Goal: Check status: Check status

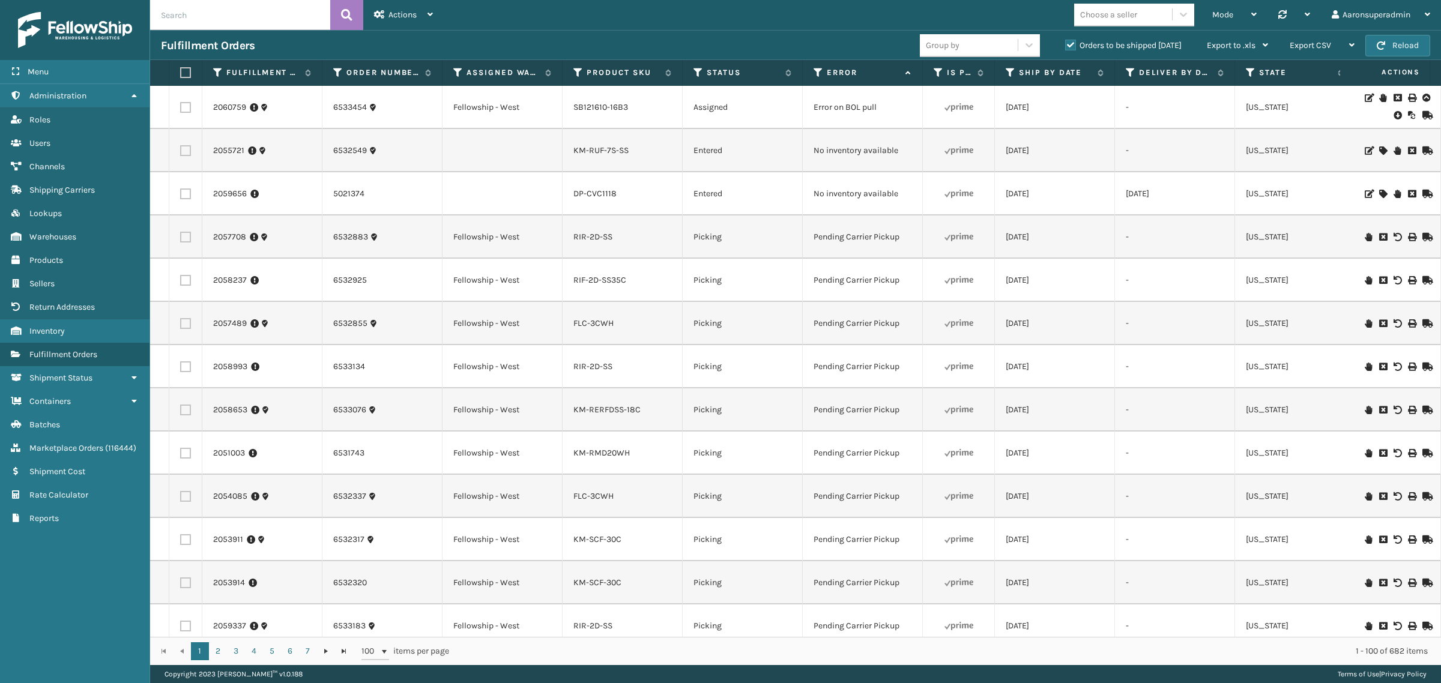
scroll to position [3787, 0]
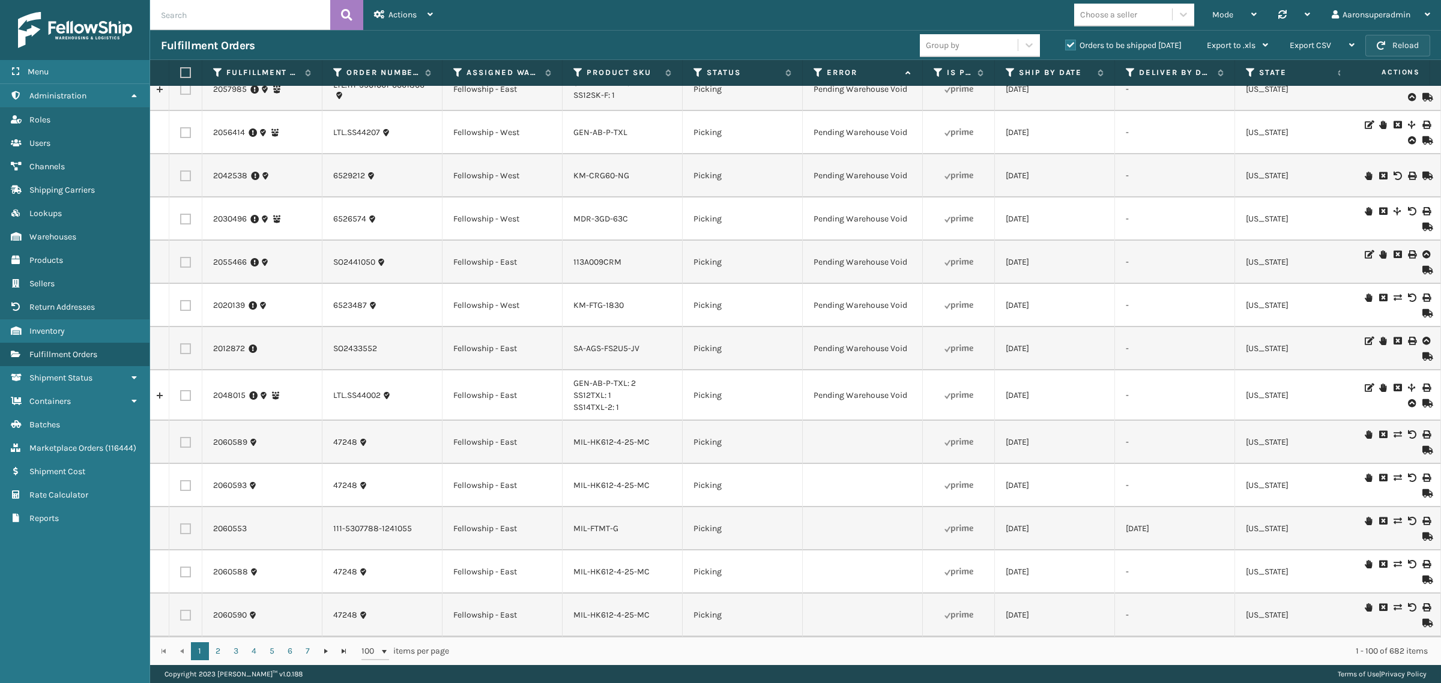
click at [1406, 48] on button "Reload" at bounding box center [1397, 46] width 65 height 22
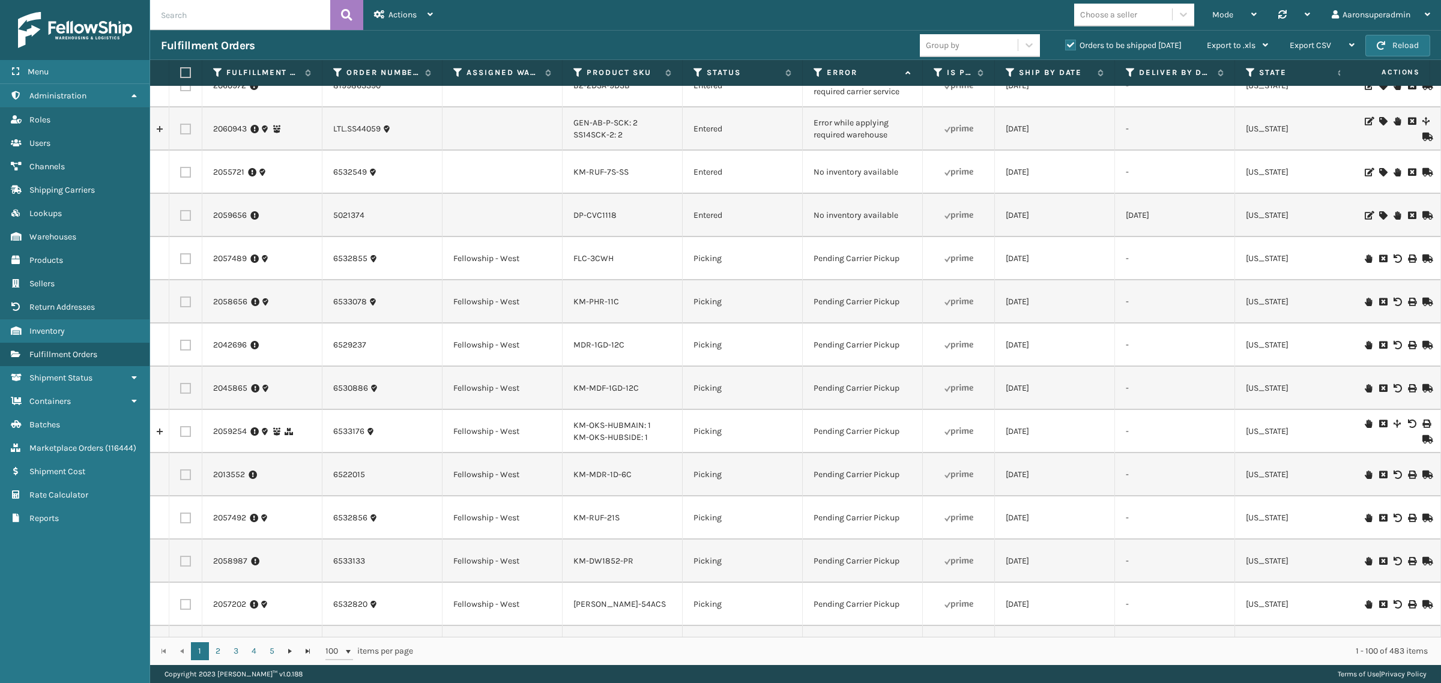
scroll to position [0, 0]
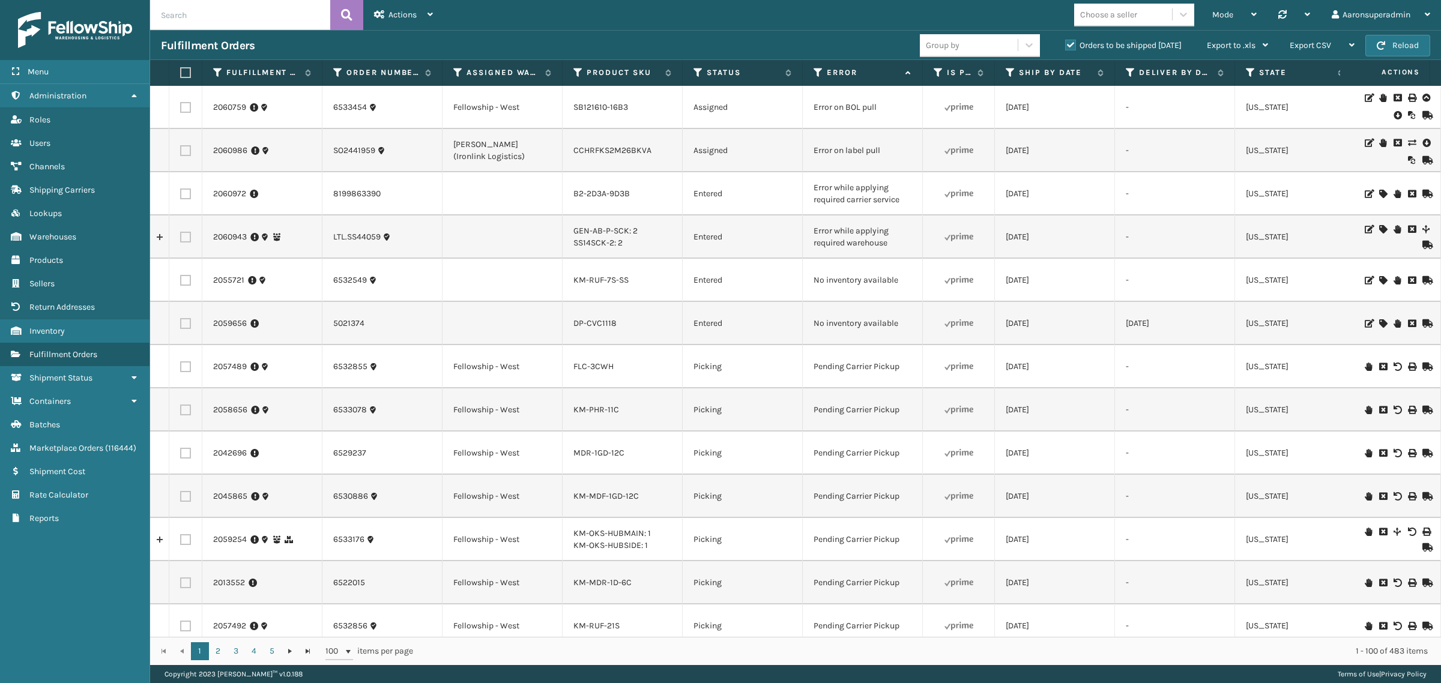
click at [1422, 143] on icon at bounding box center [1425, 143] width 7 height 12
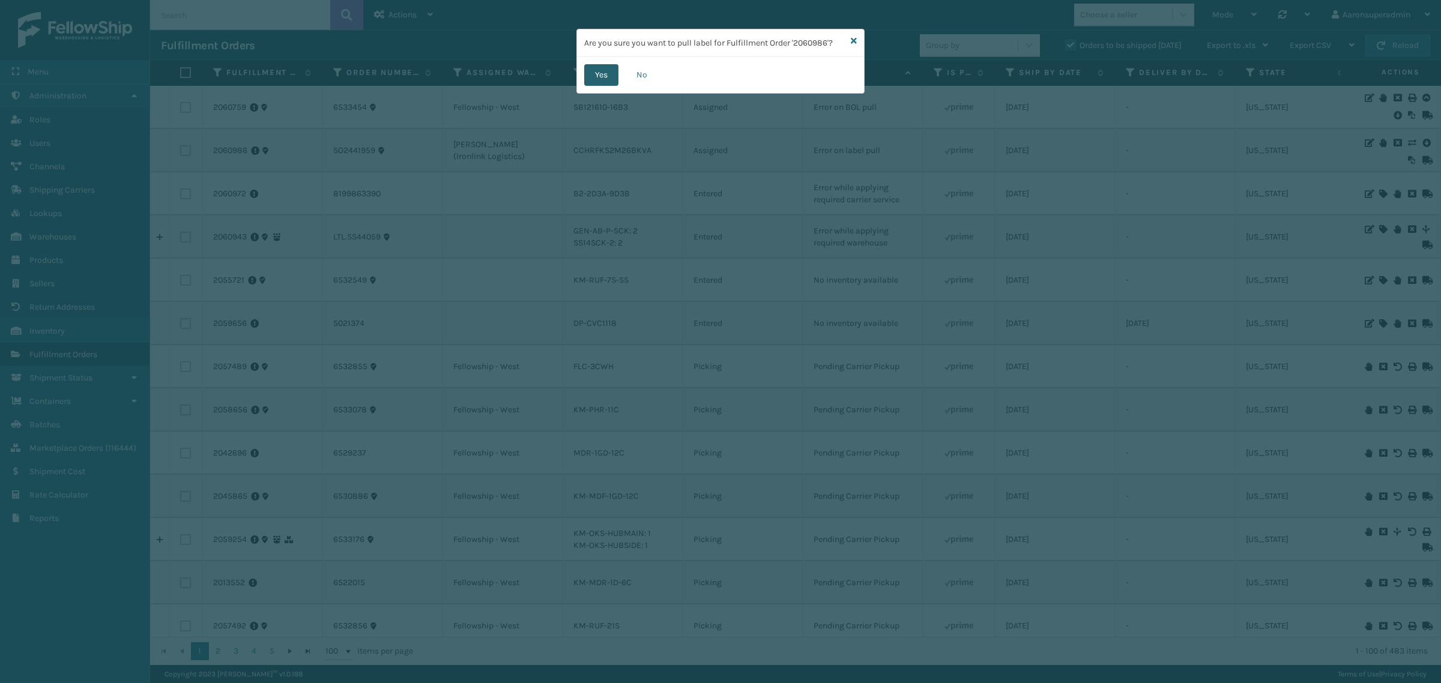
click at [592, 77] on button "Yes" at bounding box center [601, 75] width 34 height 22
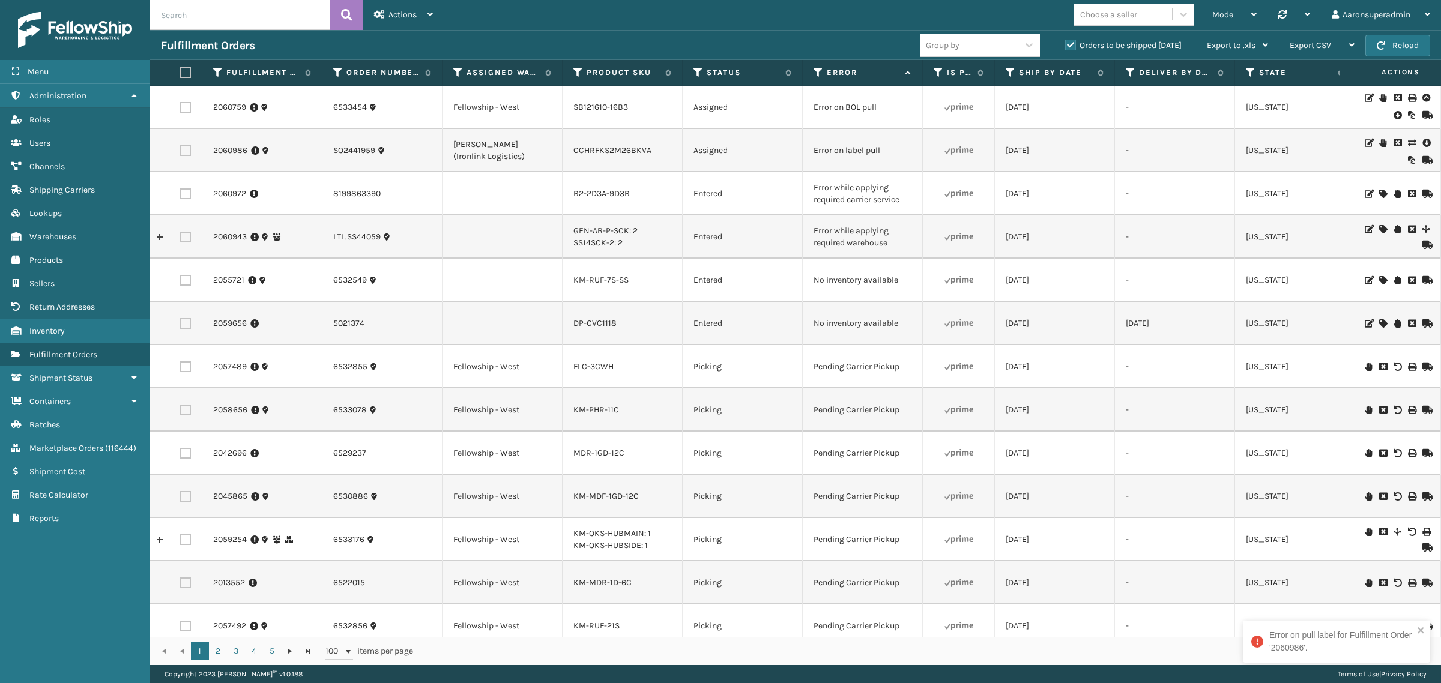
click at [1422, 97] on icon at bounding box center [1425, 98] width 7 height 8
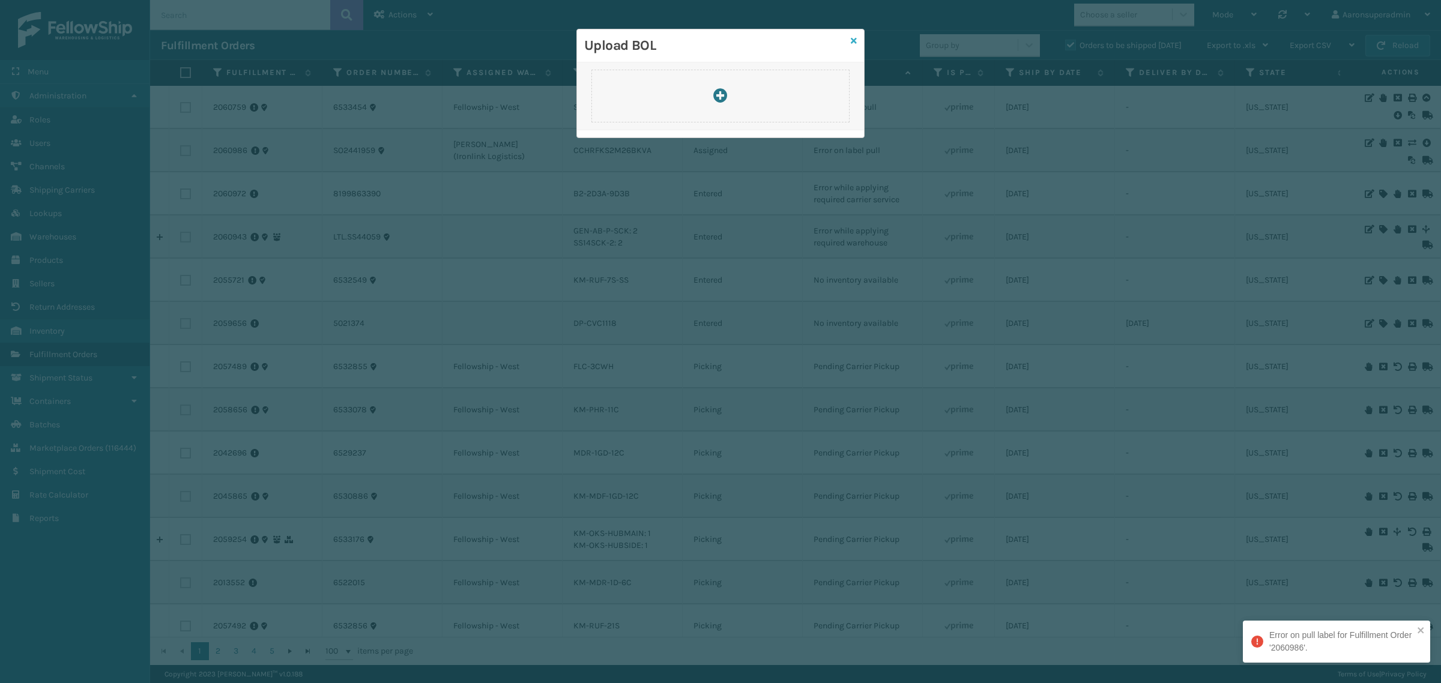
click at [854, 40] on icon at bounding box center [854, 41] width 6 height 8
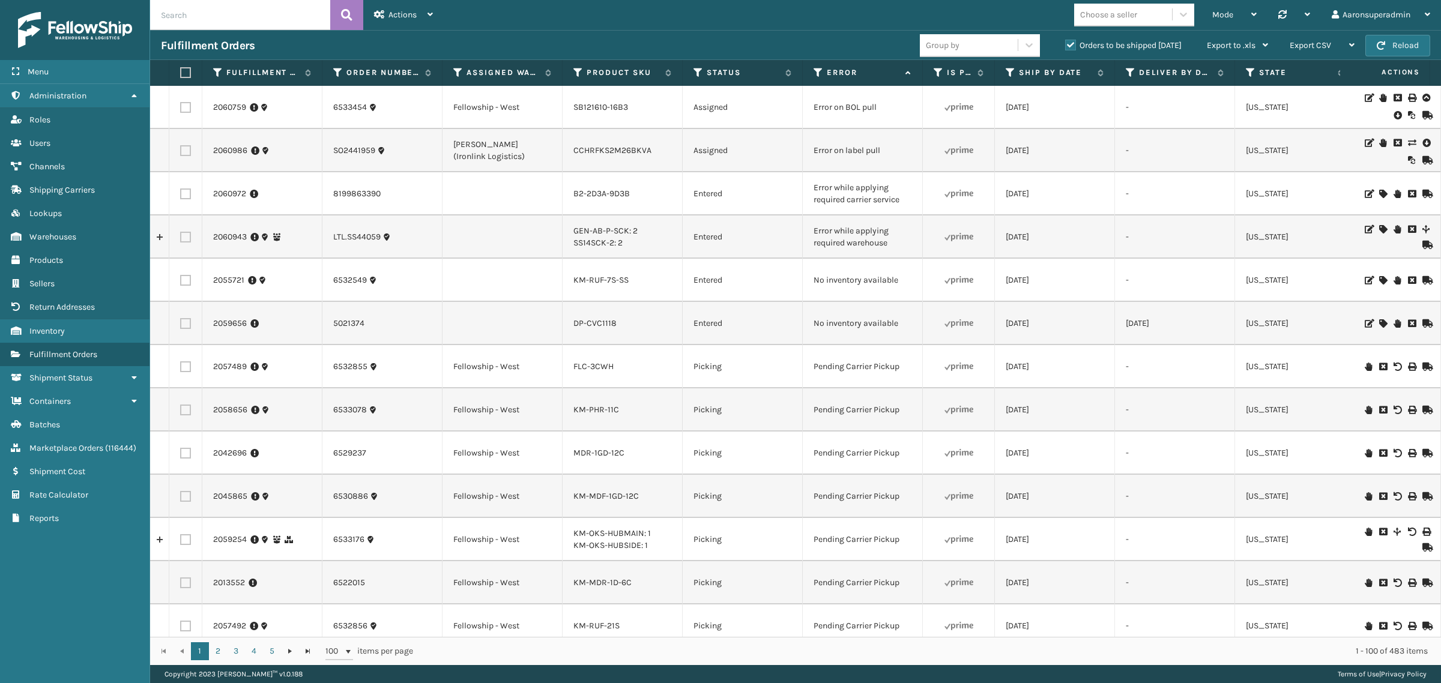
click at [1393, 114] on icon at bounding box center [1396, 115] width 7 height 12
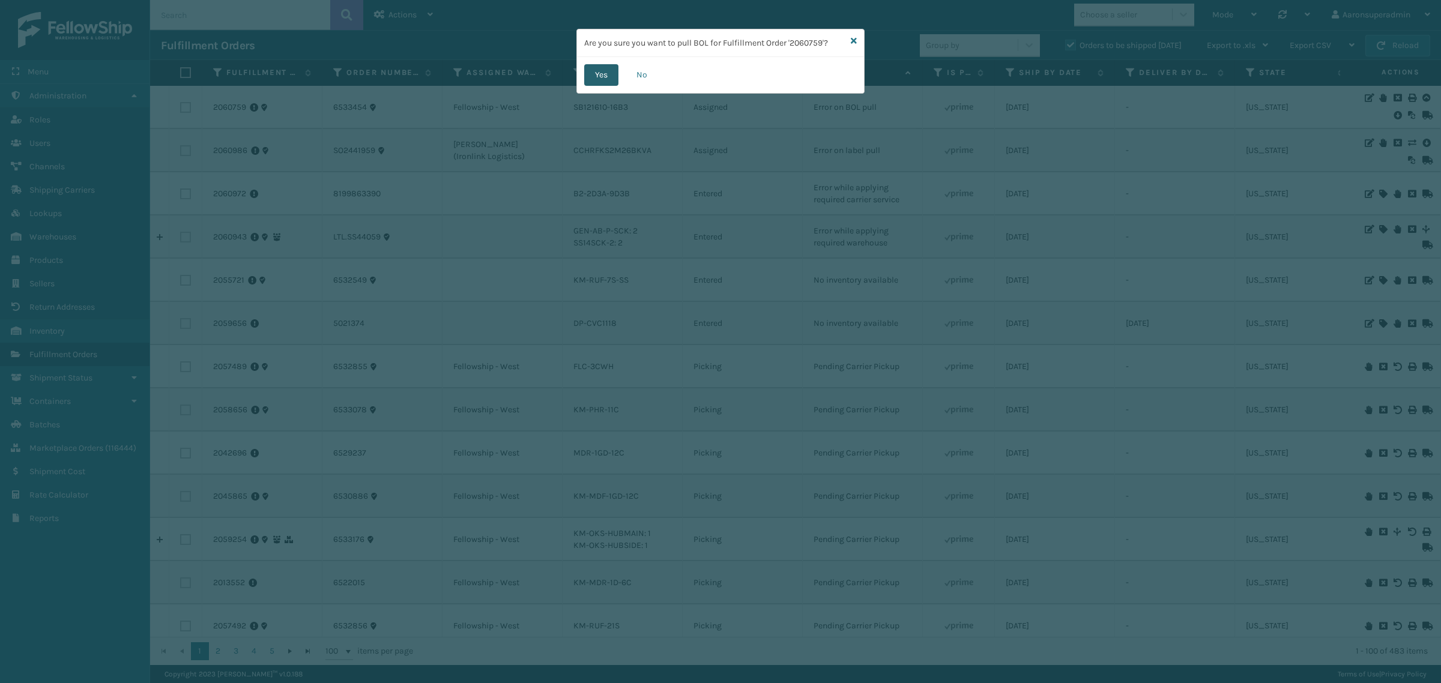
click at [600, 68] on button "Yes" at bounding box center [601, 75] width 34 height 22
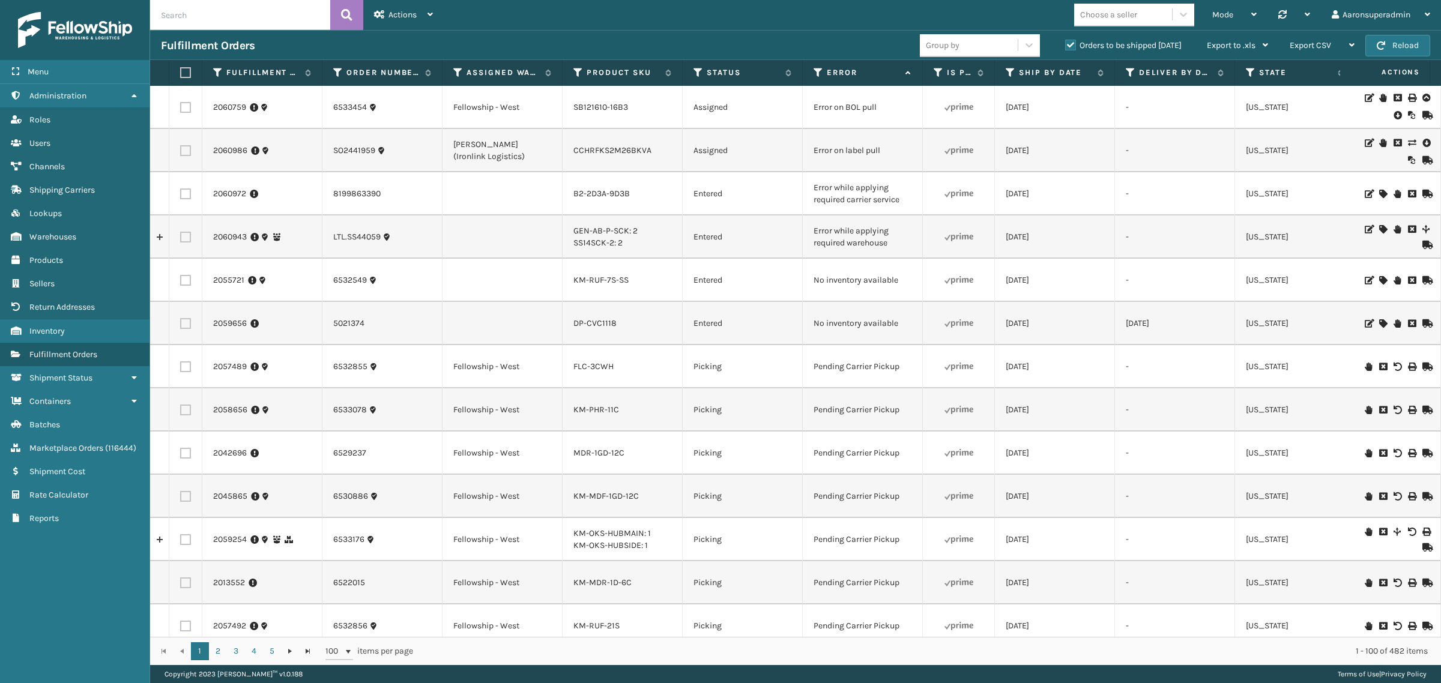
click at [230, 14] on input "text" at bounding box center [240, 15] width 180 height 30
paste input "111-2879626-0964234"
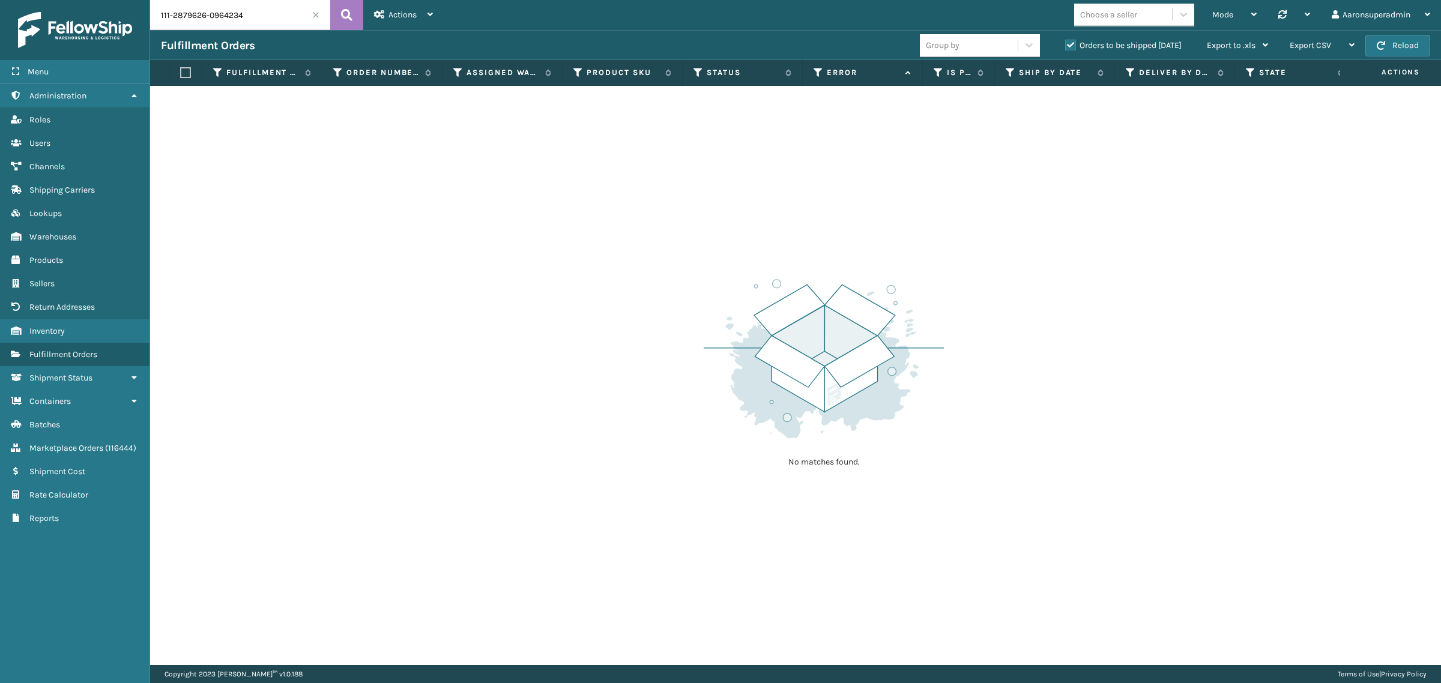
click at [1101, 45] on label "Orders to be shipped [DATE]" at bounding box center [1123, 45] width 116 height 10
click at [1065, 45] on input "Orders to be shipped [DATE]" at bounding box center [1065, 42] width 1 height 8
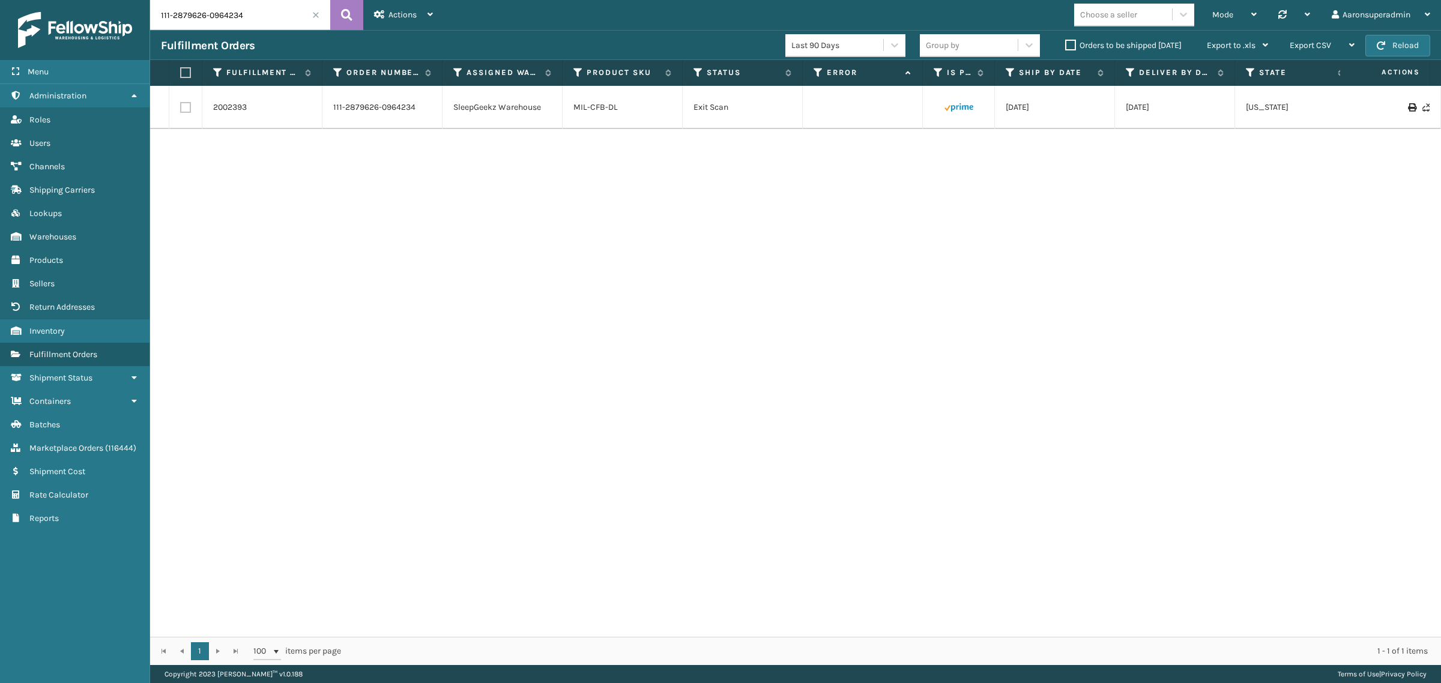
click at [241, 22] on input "111-2879626-0964234" at bounding box center [240, 15] width 180 height 30
paste input "2-3838979-436264"
type input "112-3838979-4362644"
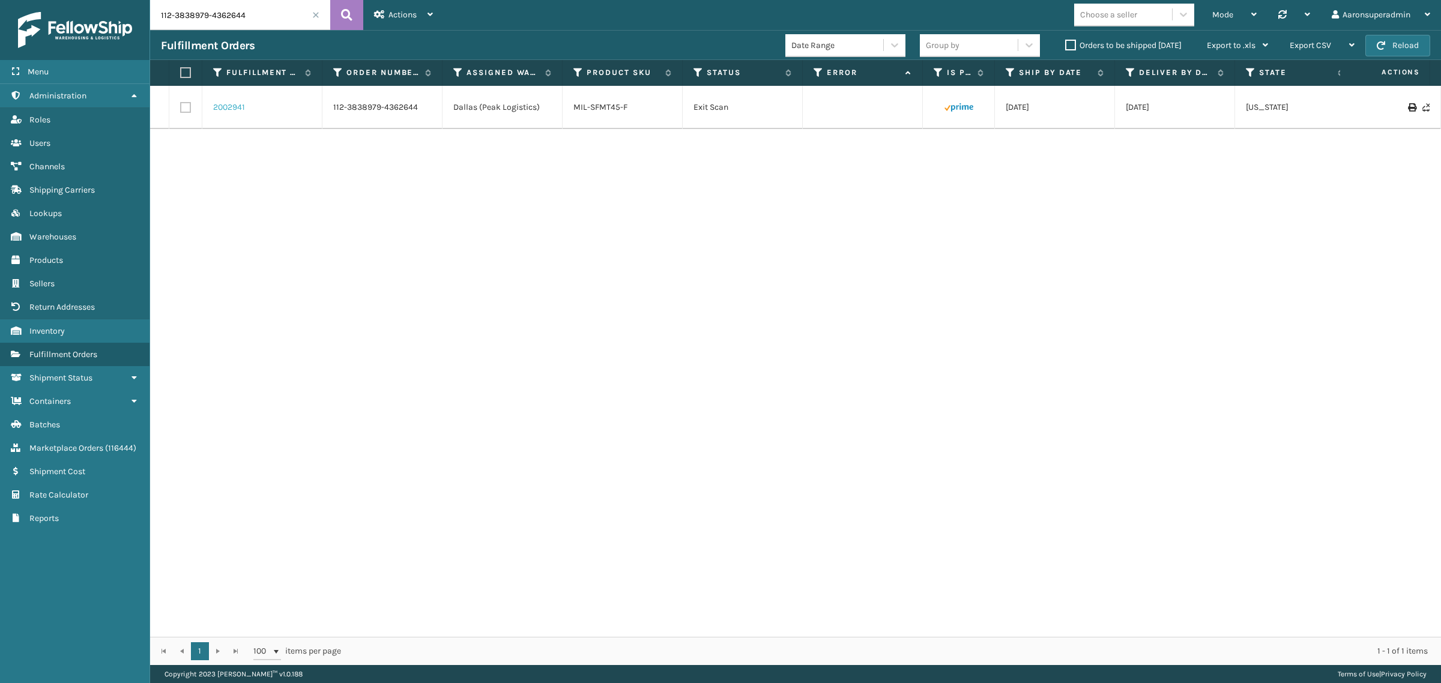
click at [226, 107] on link "2002941" at bounding box center [229, 107] width 32 height 12
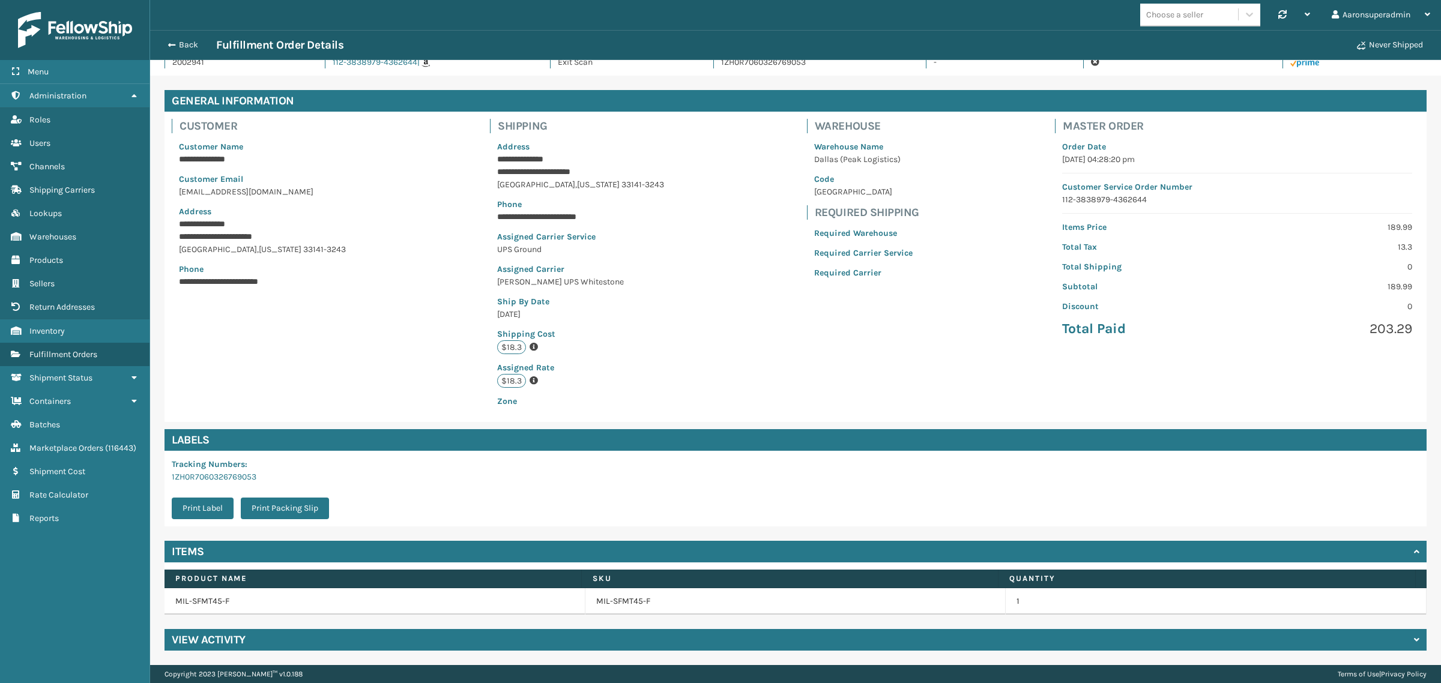
drag, startPoint x: 232, startPoint y: 642, endPoint x: 238, endPoint y: 637, distance: 7.7
click at [232, 641] on h4 "View Activity" at bounding box center [209, 640] width 74 height 14
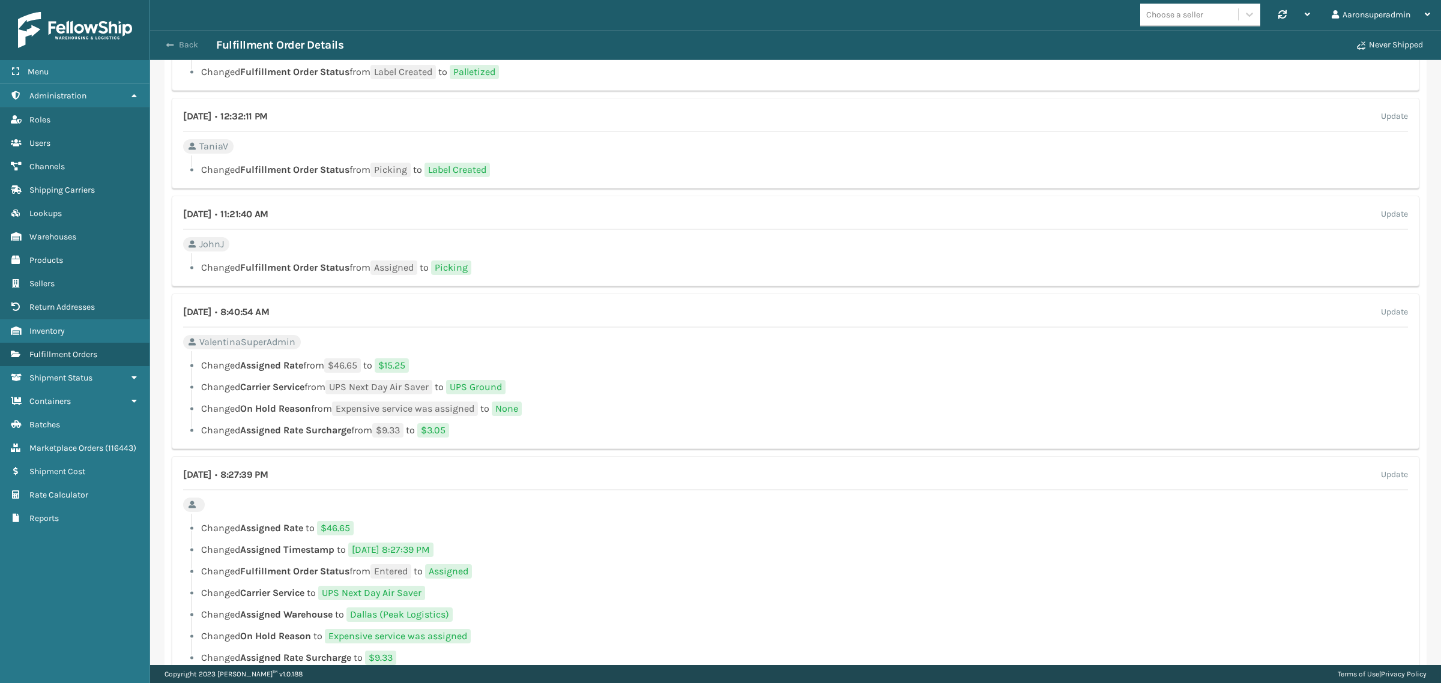
click at [175, 43] on button "Back" at bounding box center [188, 45] width 55 height 11
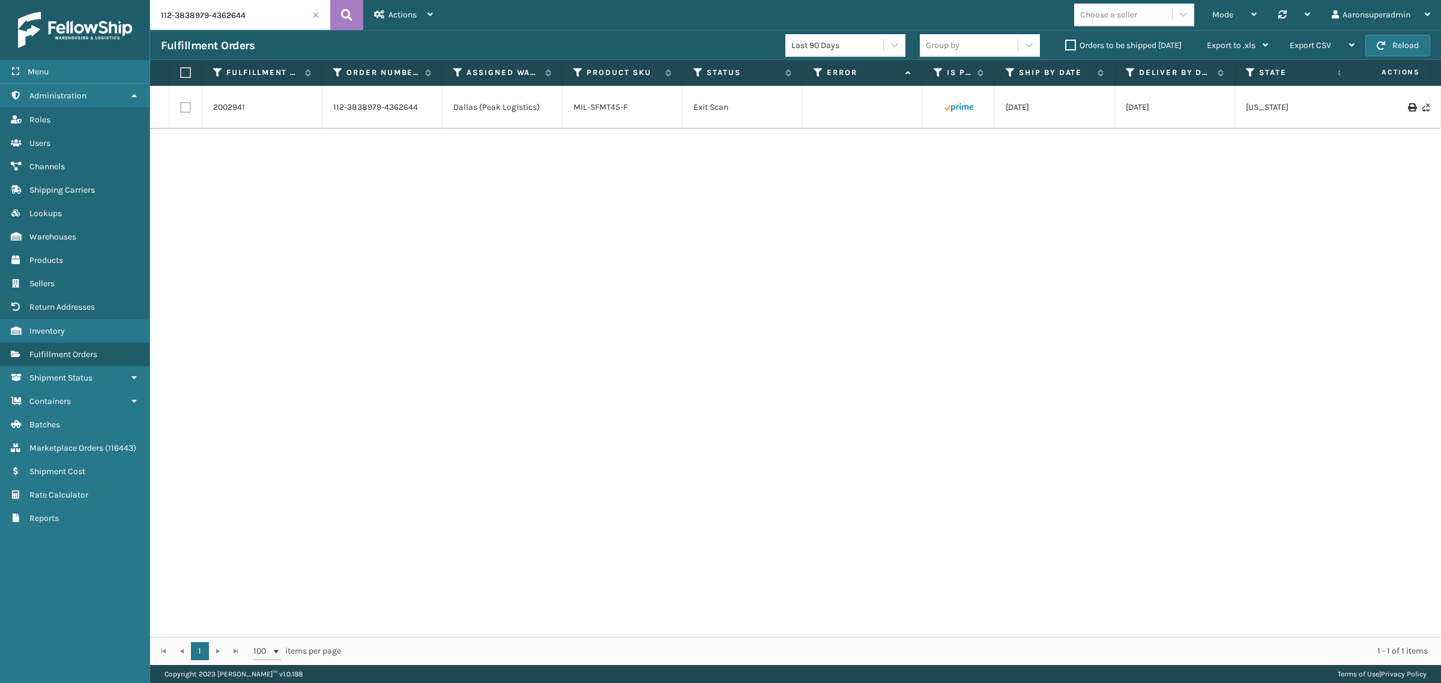
click at [238, 22] on input "112-3838979-4362644" at bounding box center [240, 15] width 180 height 30
paste input "4670708-3681861,111-5781459-4225807,111-1754246-7424203,114-0525910-1415417,112…"
type input "112-4670708-3681861,111-5781459-4225807,111-1754246-7424203,114-0525910-1415417…"
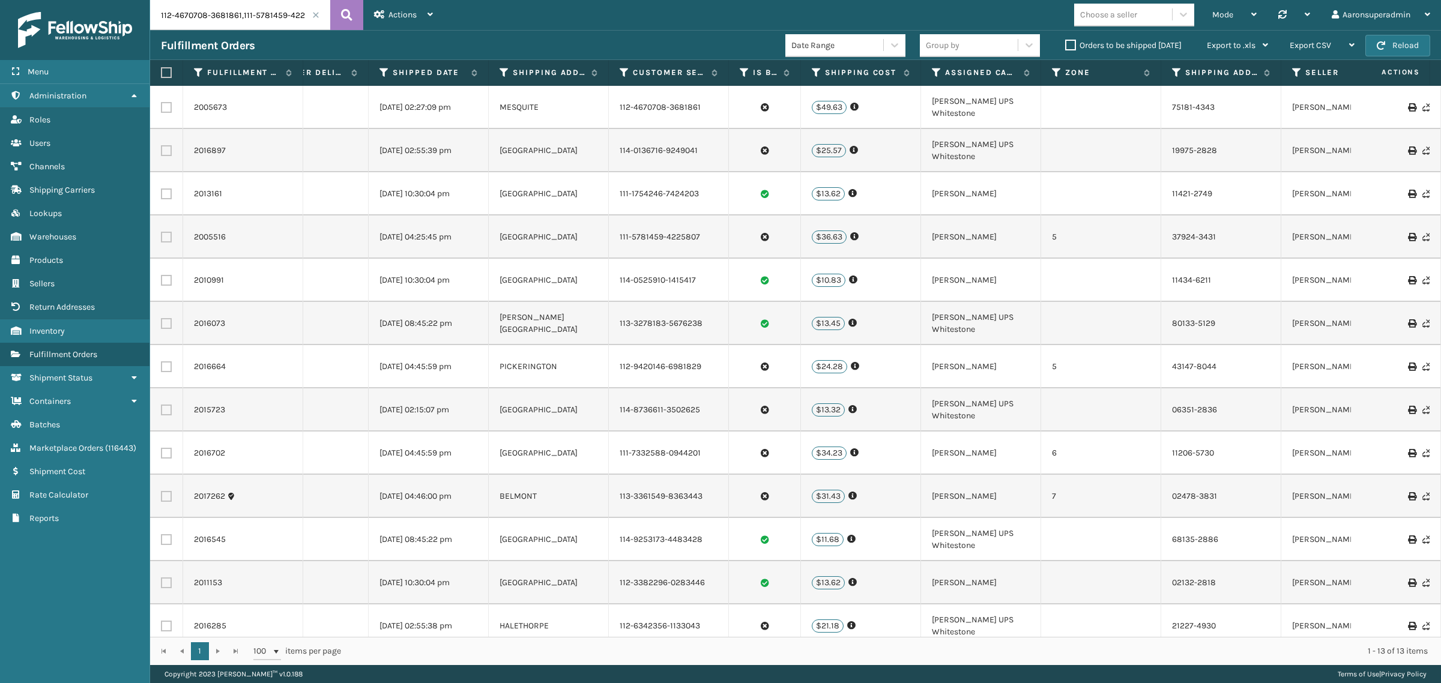
scroll to position [0, 1709]
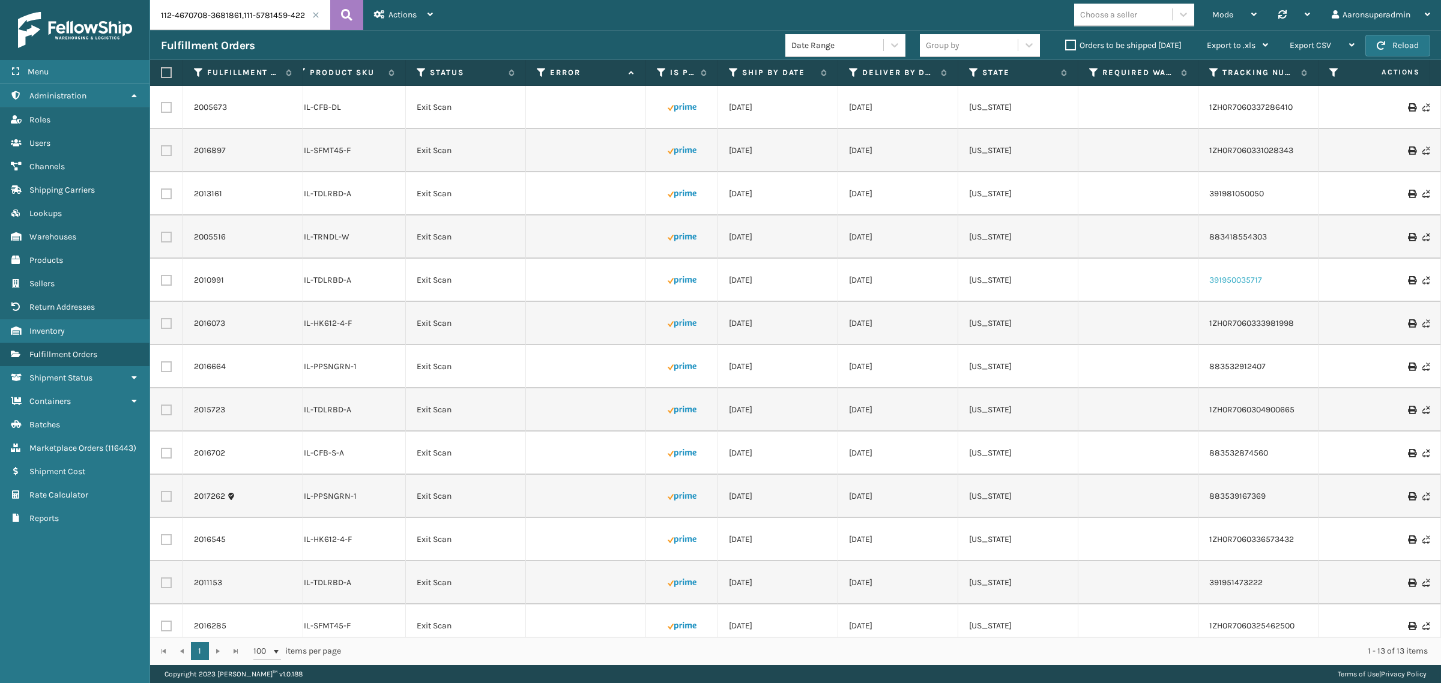
click at [1226, 279] on link "391950035717" at bounding box center [1235, 280] width 53 height 10
click at [1229, 367] on link "883532912407" at bounding box center [1237, 366] width 56 height 10
click at [1234, 449] on link "883532874560" at bounding box center [1238, 453] width 59 height 10
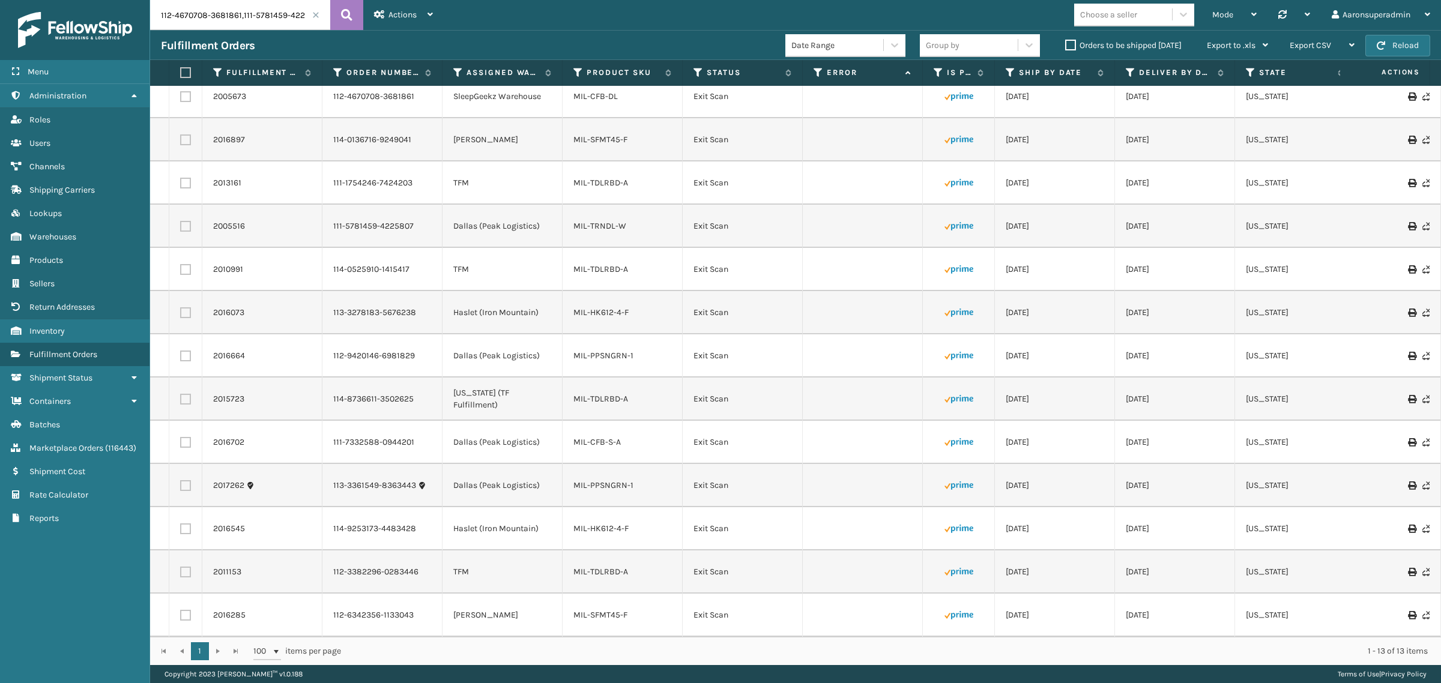
scroll to position [22, 0]
click at [1139, 45] on label "Orders to be shipped [DATE]" at bounding box center [1123, 45] width 116 height 10
click at [1065, 45] on input "Orders to be shipped [DATE]" at bounding box center [1065, 42] width 1 height 8
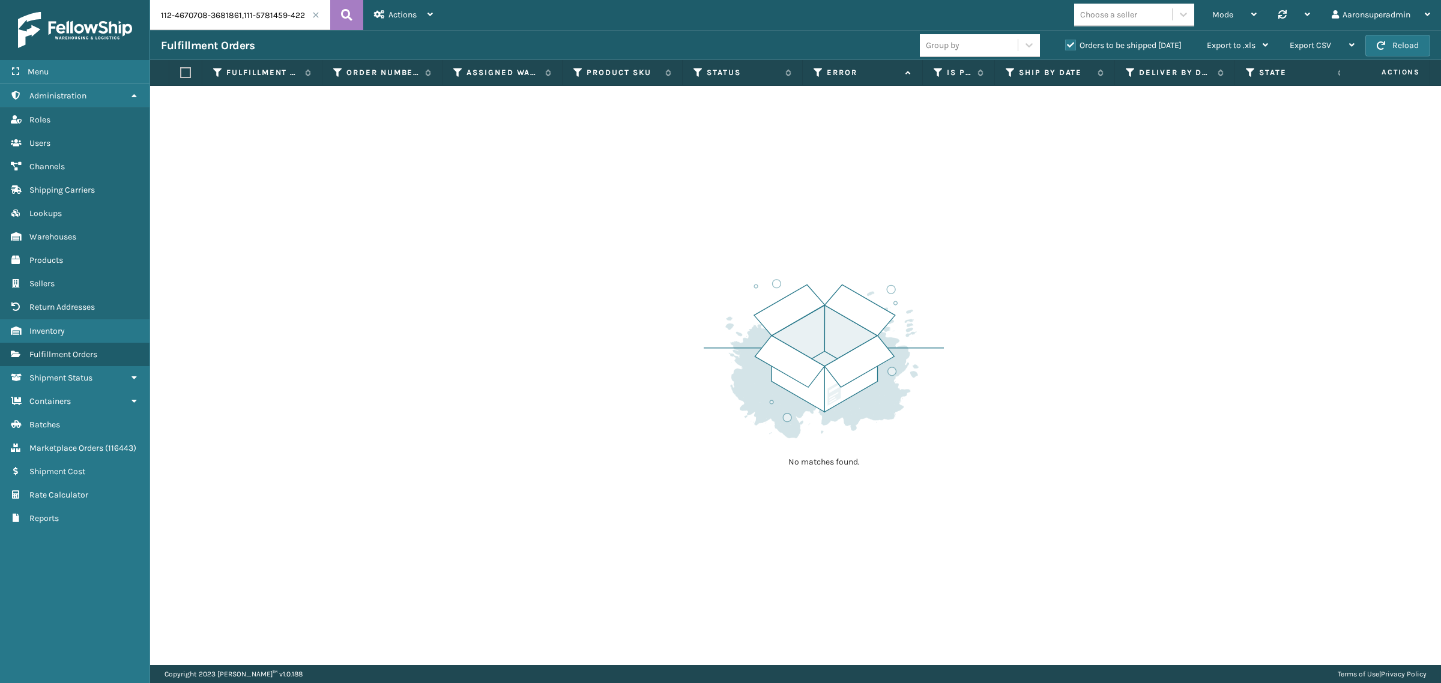
click at [316, 16] on span at bounding box center [315, 14] width 7 height 7
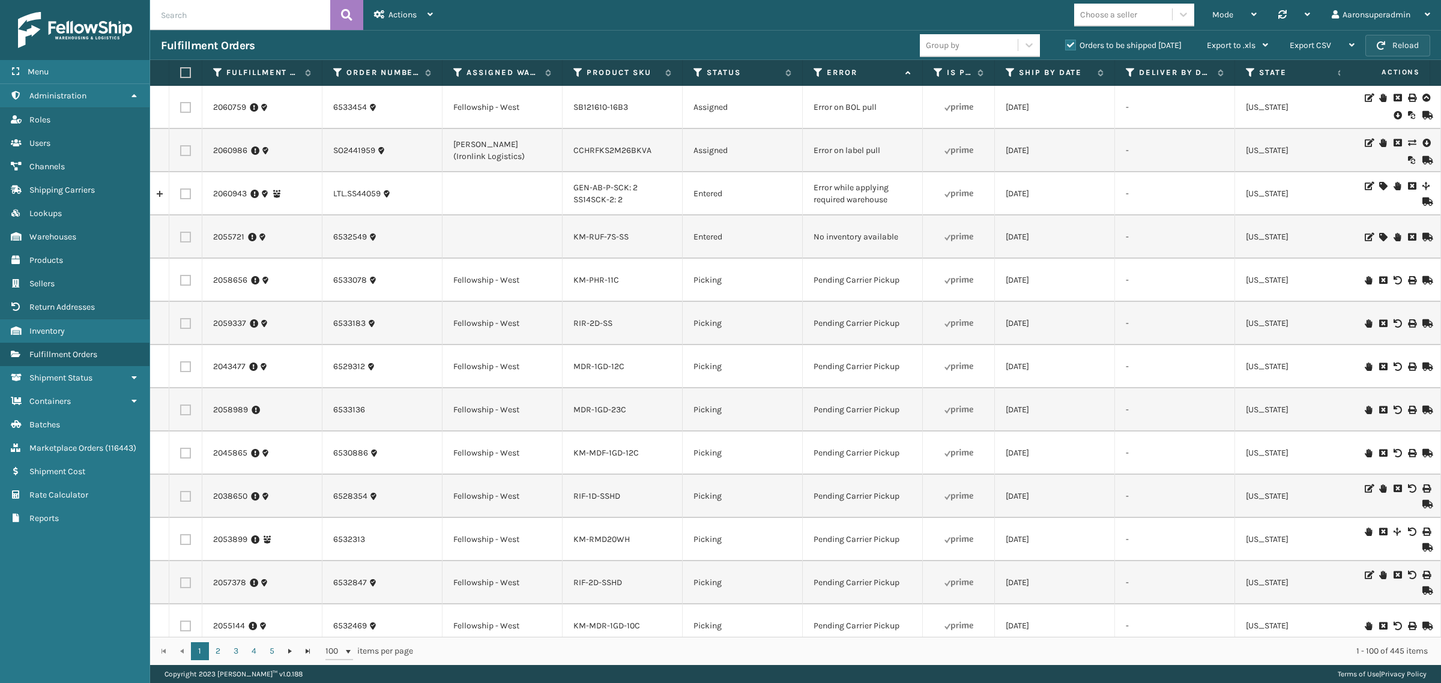
click at [1382, 46] on span "button" at bounding box center [1380, 45] width 8 height 8
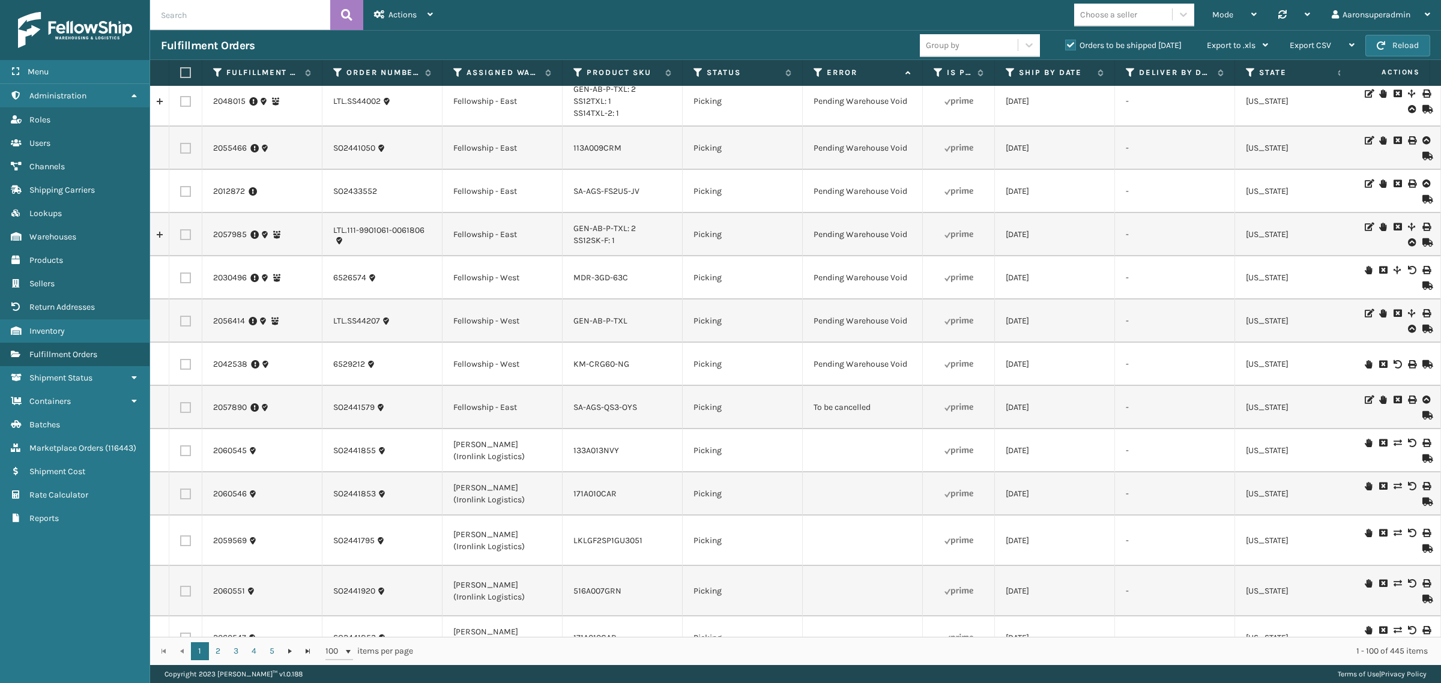
scroll to position [2615, 0]
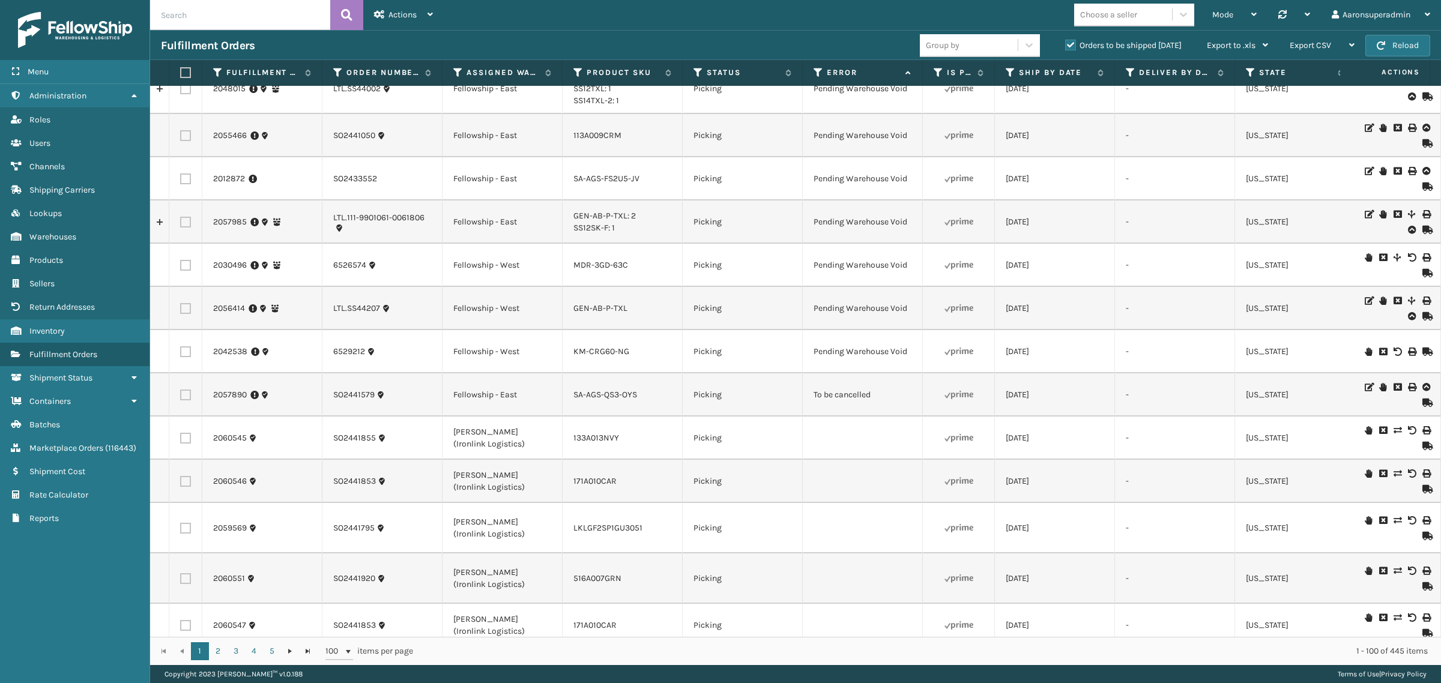
click at [1393, 386] on icon at bounding box center [1396, 387] width 7 height 8
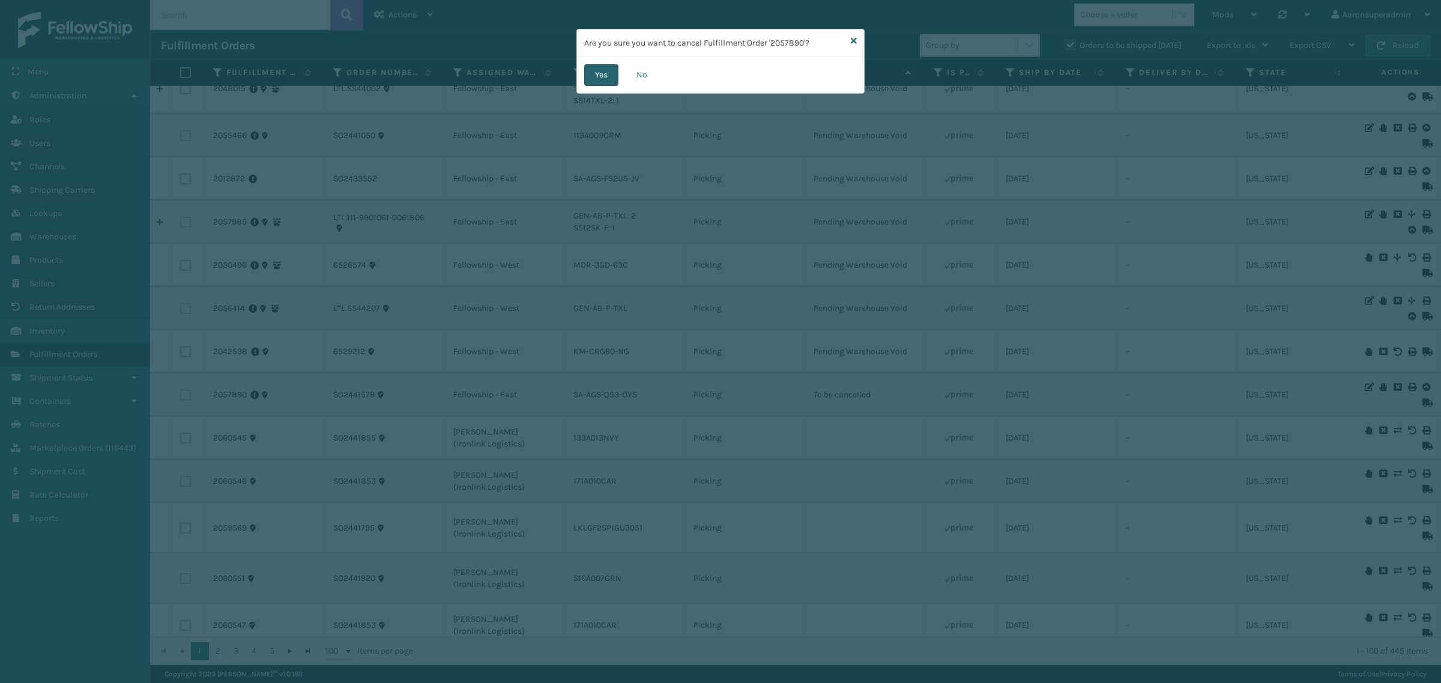
click at [589, 73] on button "Yes" at bounding box center [601, 75] width 34 height 22
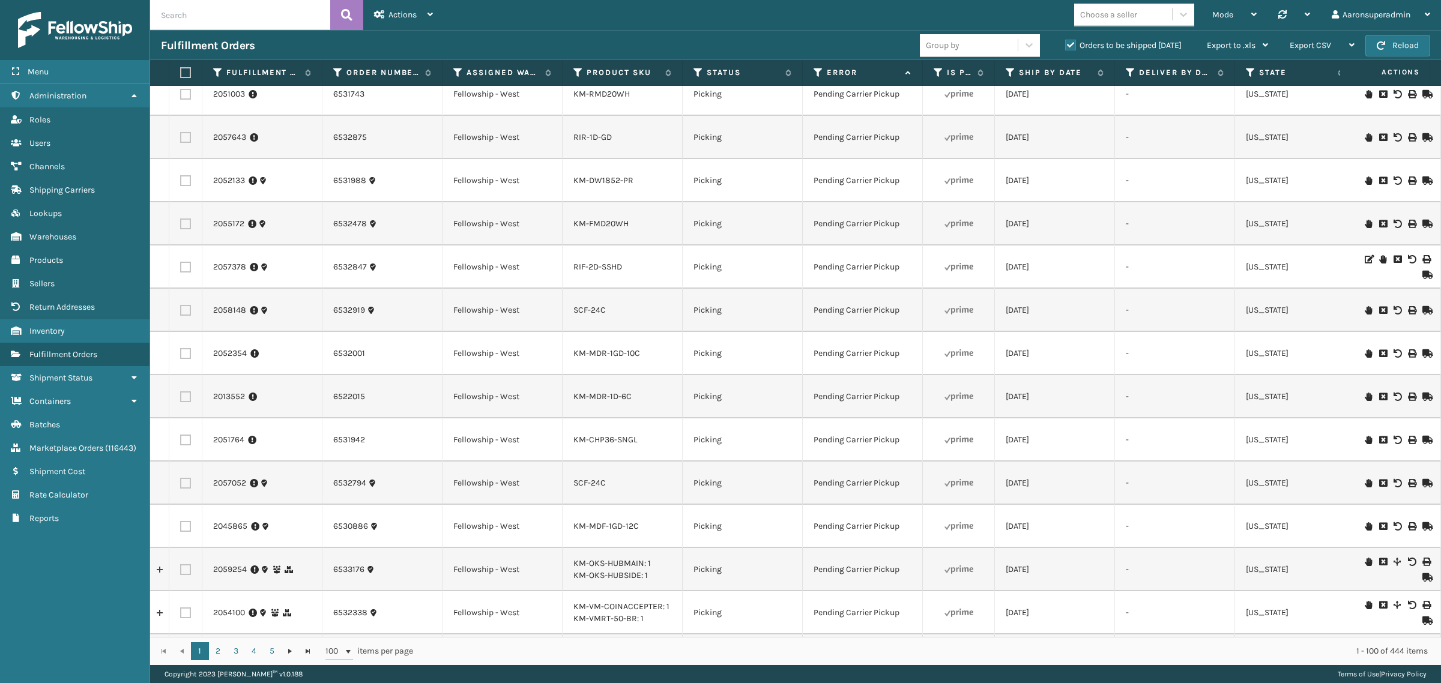
scroll to position [105, 0]
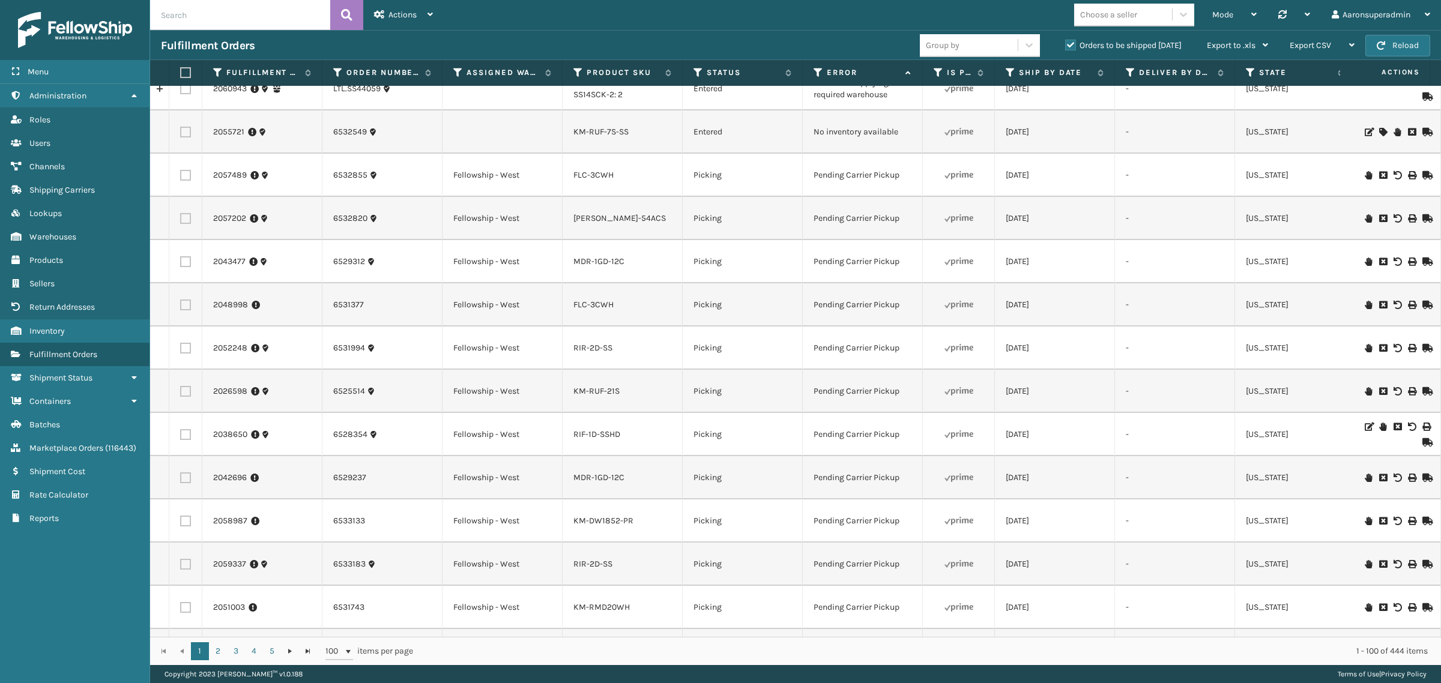
click at [268, 8] on input "text" at bounding box center [240, 15] width 180 height 30
paste input "5021462"
type input "5021462"
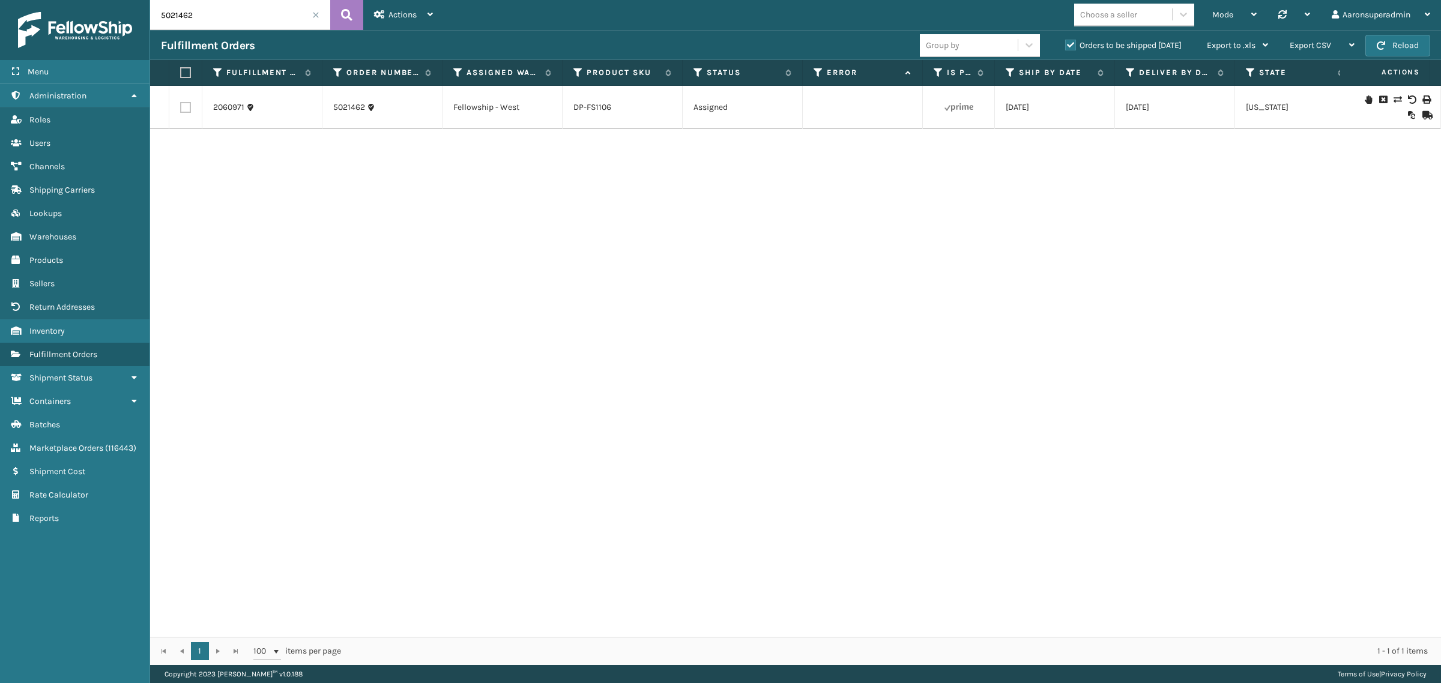
click at [1379, 98] on icon at bounding box center [1382, 99] width 7 height 8
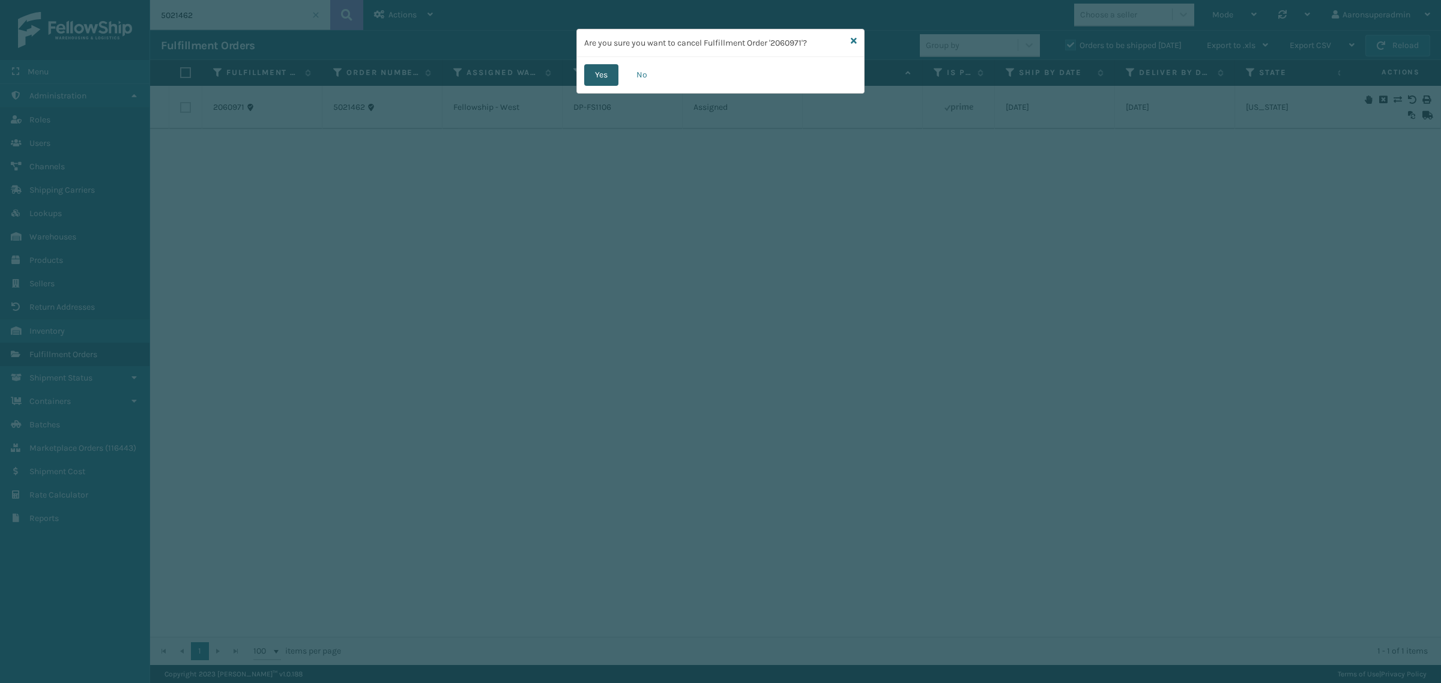
click at [592, 75] on button "Yes" at bounding box center [601, 75] width 34 height 22
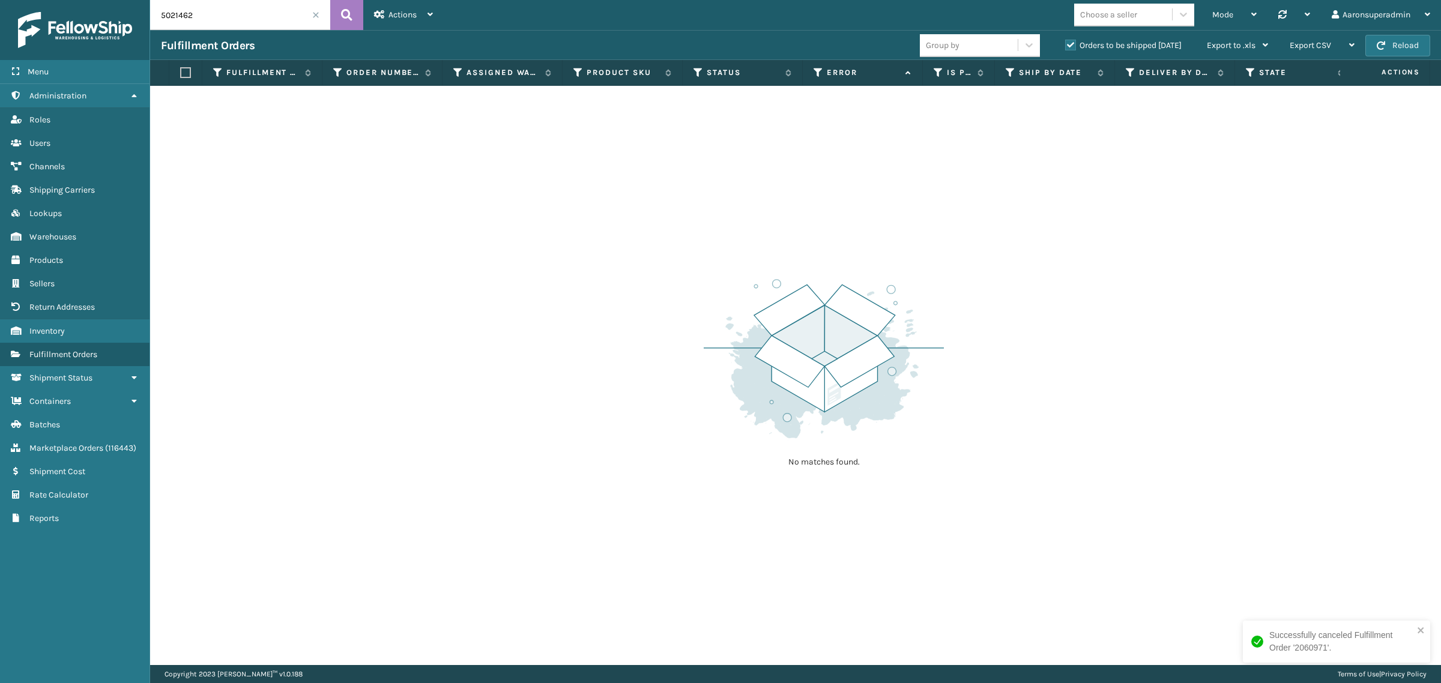
click at [319, 15] on span at bounding box center [315, 14] width 7 height 7
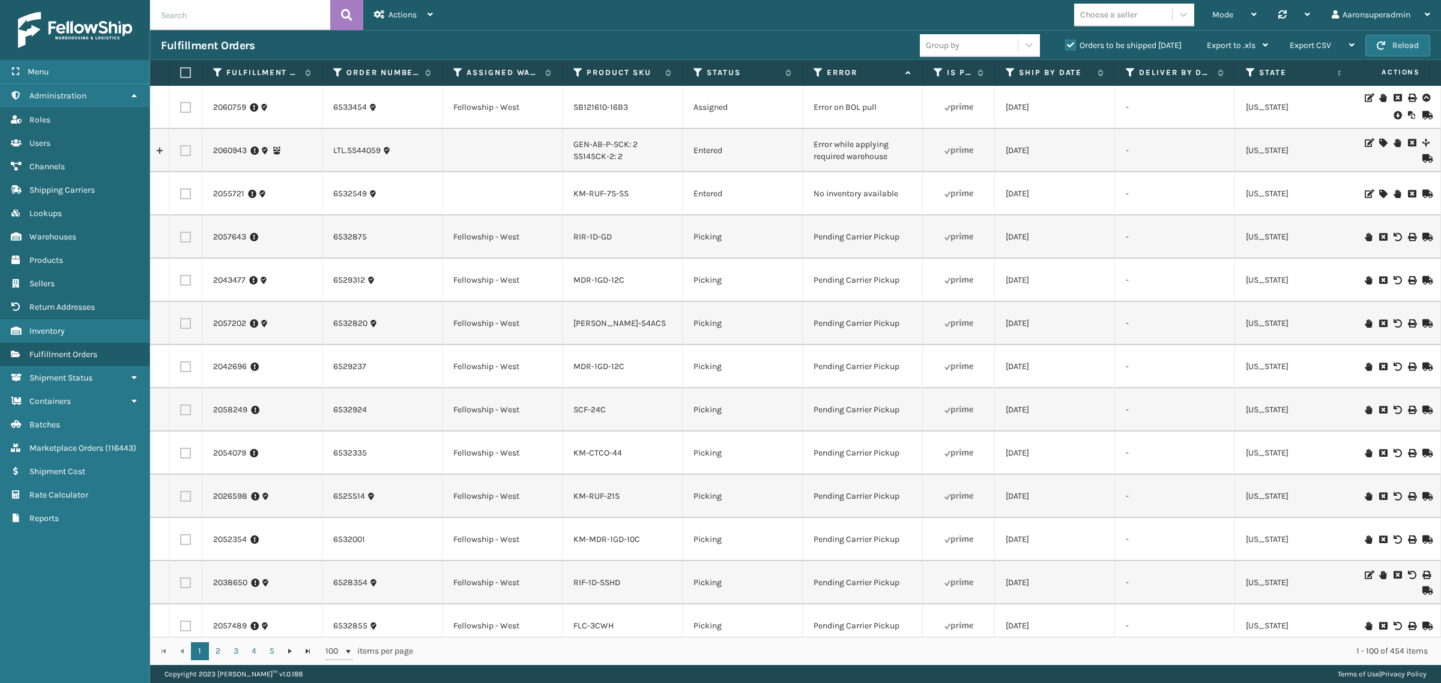
click at [1393, 115] on icon at bounding box center [1396, 115] width 7 height 12
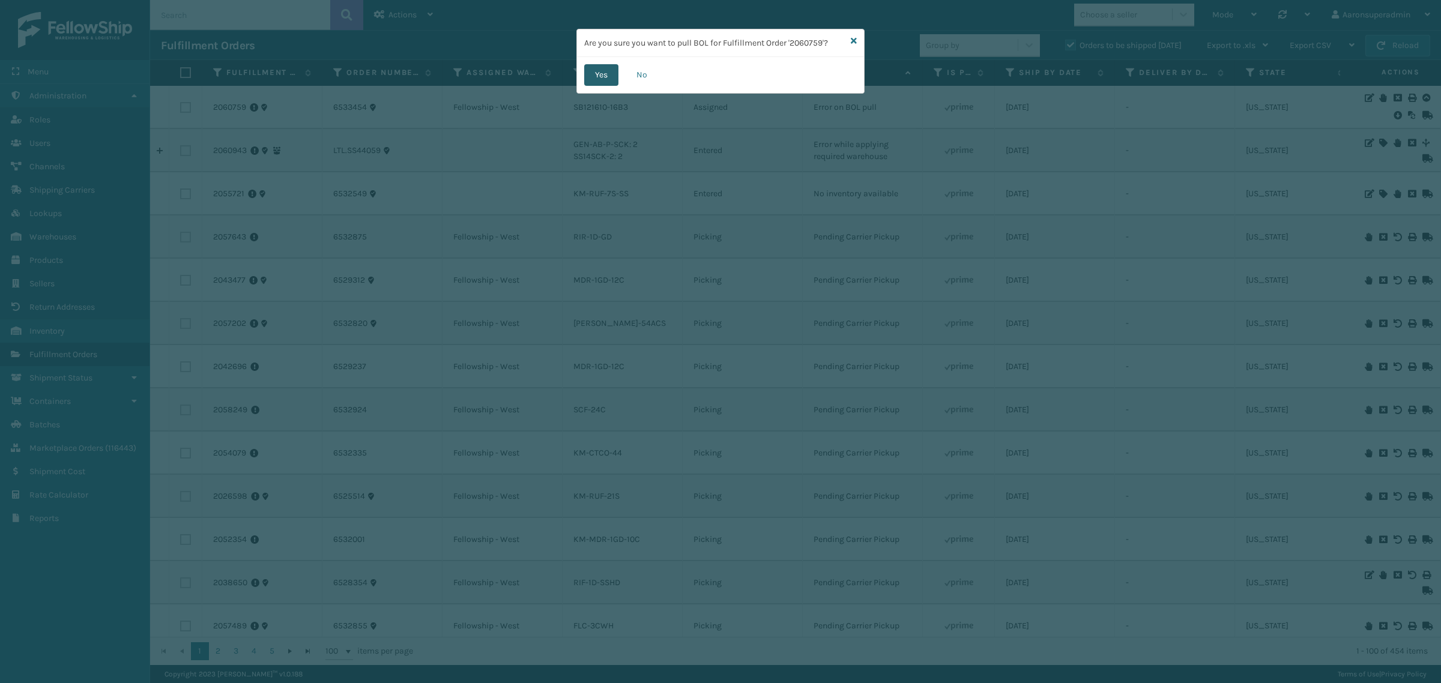
click at [600, 77] on button "Yes" at bounding box center [601, 75] width 34 height 22
